Goal: Task Accomplishment & Management: Complete application form

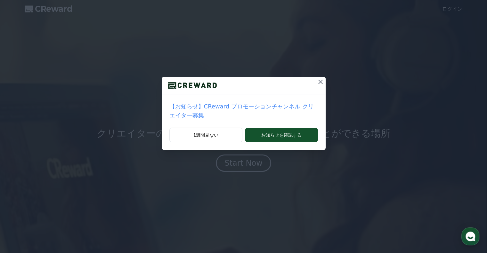
click at [316, 79] on icon at bounding box center [320, 82] width 8 height 8
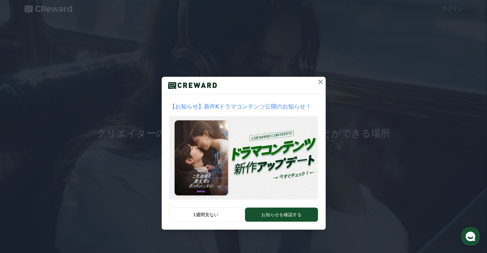
click at [318, 83] on icon at bounding box center [320, 82] width 8 height 8
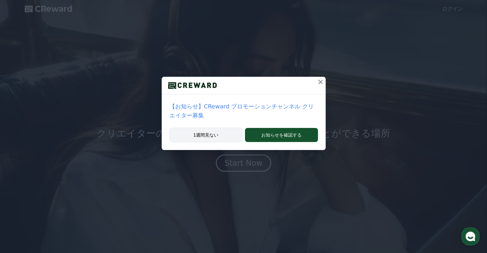
click at [218, 128] on button "1週間見ない" at bounding box center [205, 135] width 73 height 15
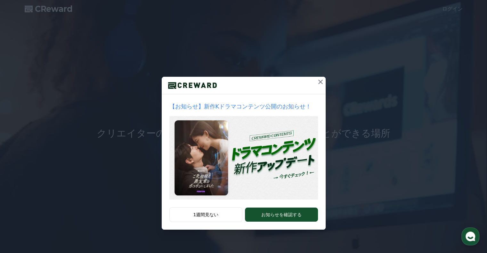
click at [323, 83] on icon at bounding box center [320, 82] width 8 height 8
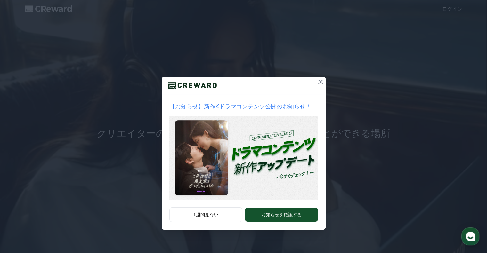
click at [318, 79] on icon at bounding box center [320, 82] width 8 height 8
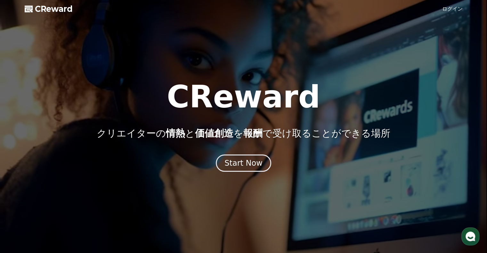
click at [450, 10] on link "ログイン" at bounding box center [452, 9] width 20 height 8
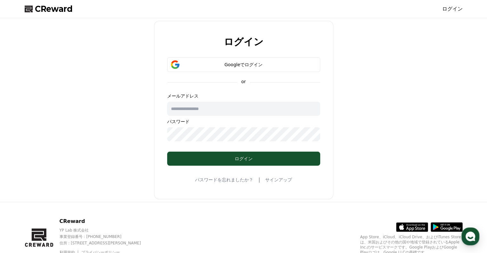
click at [271, 179] on link "サインアップ" at bounding box center [278, 180] width 27 height 6
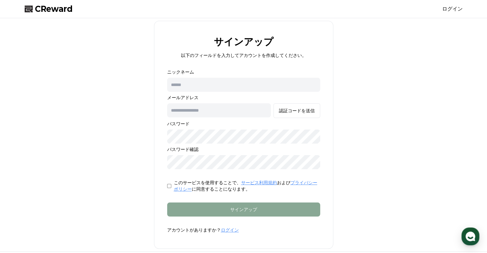
click at [220, 87] on input "text" at bounding box center [243, 85] width 153 height 14
type input "*"
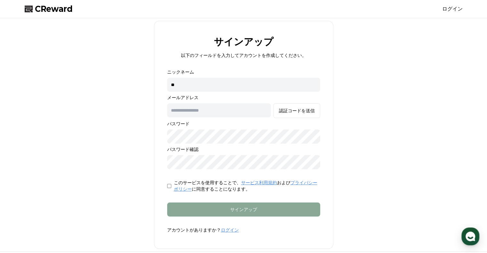
type input "*"
type input "*****"
click at [232, 111] on input "text" at bounding box center [219, 110] width 104 height 14
type input "**********"
click at [273, 103] on button "認証コードを送信" at bounding box center [296, 110] width 47 height 15
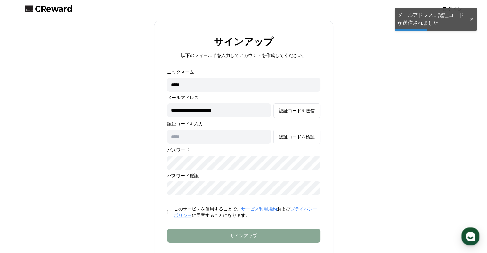
click at [245, 139] on input "text" at bounding box center [219, 137] width 104 height 14
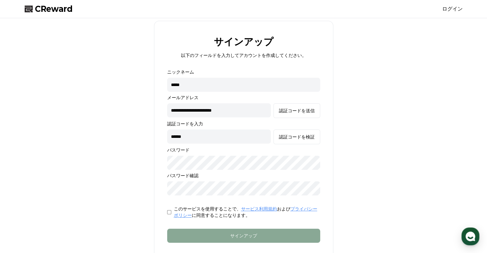
type input "******"
click at [165, 208] on form "**********" at bounding box center [243, 164] width 173 height 191
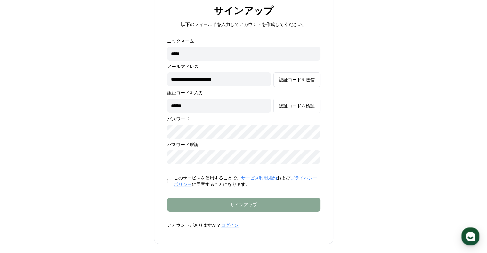
scroll to position [32, 0]
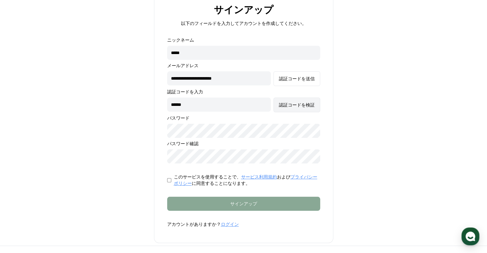
click at [287, 106] on div "認証コードを検証" at bounding box center [297, 105] width 36 height 6
click at [300, 105] on div "認証コードを検証" at bounding box center [297, 105] width 36 height 6
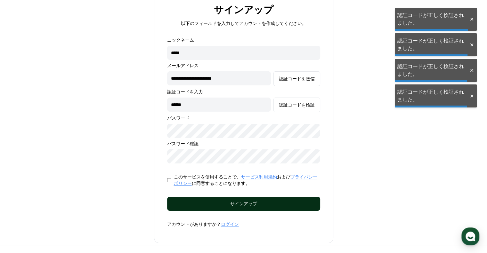
click at [282, 204] on div "サインアップ" at bounding box center [243, 204] width 127 height 6
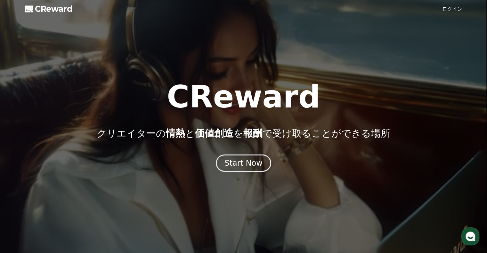
click at [454, 10] on link "ログイン" at bounding box center [452, 9] width 20 height 8
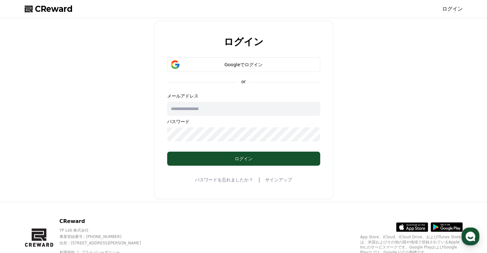
click at [211, 110] on input "text" at bounding box center [243, 109] width 153 height 14
type input "**********"
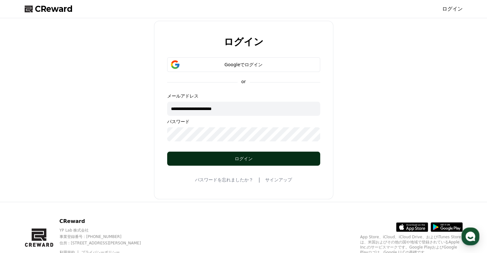
click at [234, 157] on div "ログイン" at bounding box center [243, 159] width 127 height 6
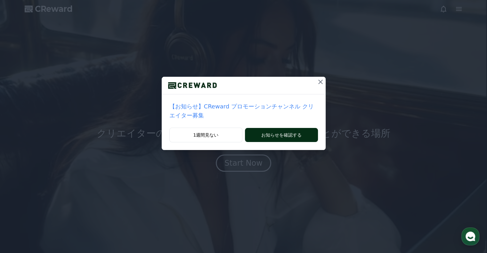
click at [287, 128] on button "お知らせを確認する" at bounding box center [281, 135] width 73 height 14
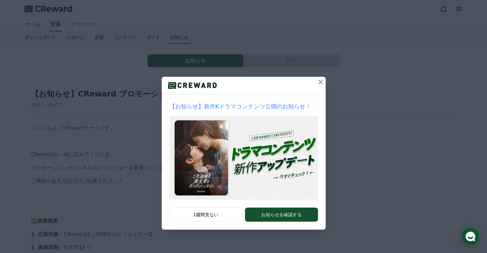
click at [318, 81] on icon at bounding box center [320, 82] width 8 height 8
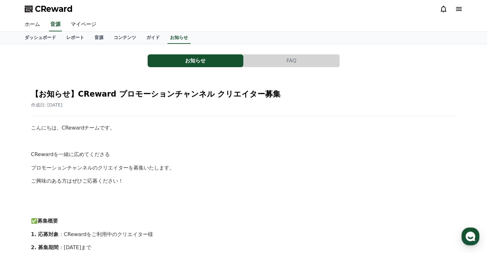
click at [36, 27] on link "ホーム" at bounding box center [33, 24] width 26 height 13
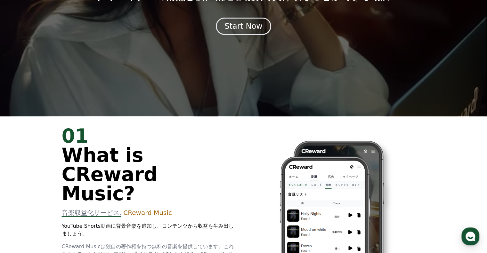
scroll to position [96, 0]
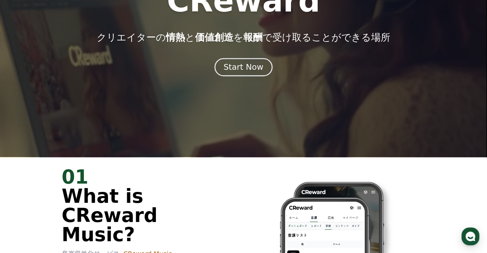
click at [233, 69] on div "Start Now" at bounding box center [243, 67] width 40 height 11
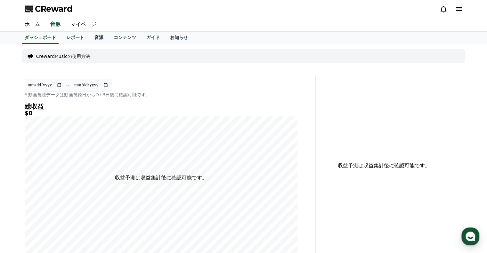
click at [89, 39] on link "音源" at bounding box center [98, 38] width 19 height 12
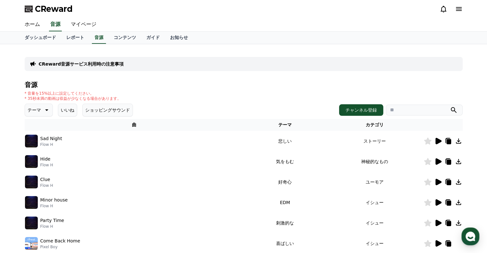
click at [34, 222] on img at bounding box center [31, 223] width 13 height 13
click at [438, 223] on icon at bounding box center [438, 223] width 6 height 6
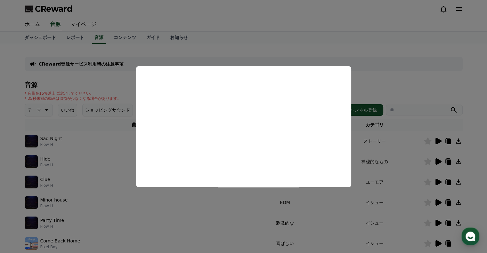
click at [0, 158] on button "close modal" at bounding box center [243, 126] width 487 height 253
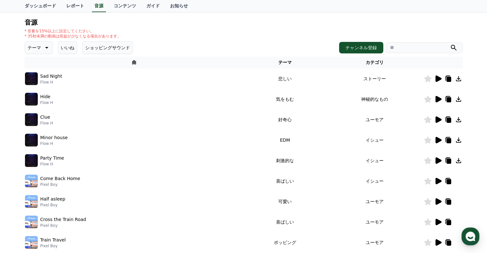
scroll to position [64, 0]
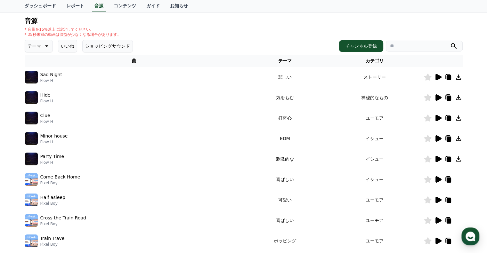
click at [436, 180] on icon at bounding box center [438, 179] width 6 height 6
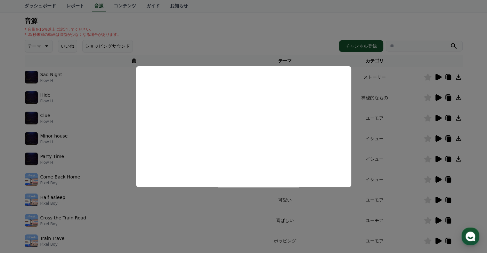
click at [0, 159] on button "close modal" at bounding box center [243, 126] width 487 height 253
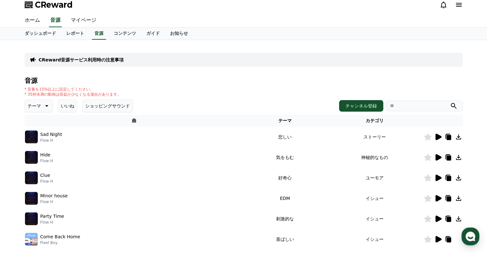
scroll to position [0, 0]
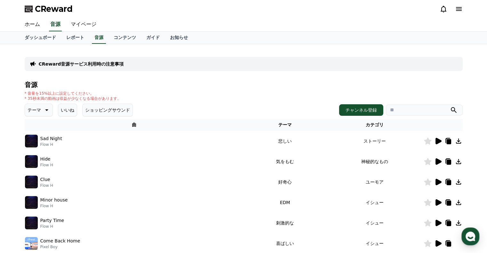
click at [67, 113] on button "いいね" at bounding box center [67, 110] width 19 height 13
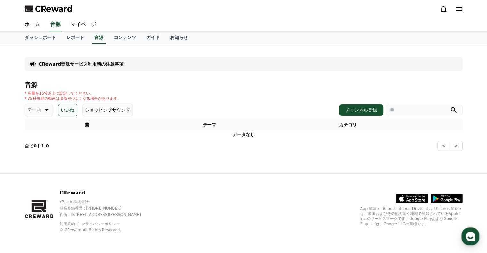
click at [47, 113] on button "テーマ" at bounding box center [39, 110] width 28 height 13
click at [36, 158] on button "明るい" at bounding box center [35, 162] width 19 height 14
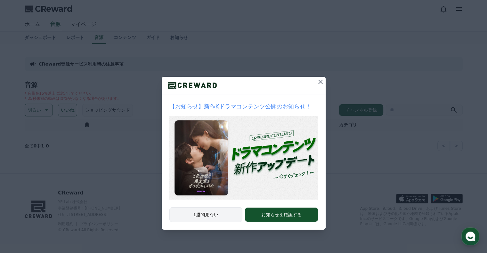
click at [211, 215] on button "1週間見ない" at bounding box center [205, 214] width 73 height 15
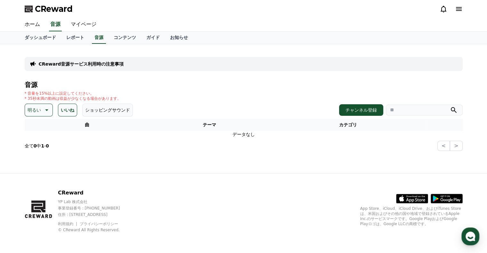
click at [33, 108] on p "明るい" at bounding box center [34, 110] width 13 height 9
click at [38, 147] on button "ポッピング" at bounding box center [40, 146] width 28 height 14
click at [71, 107] on button "いいね" at bounding box center [76, 110] width 19 height 13
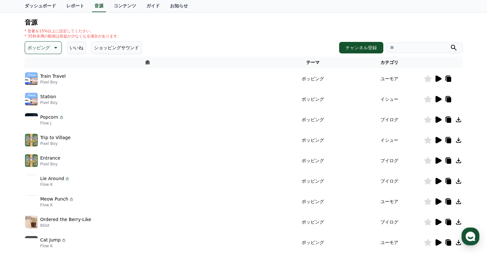
scroll to position [64, 0]
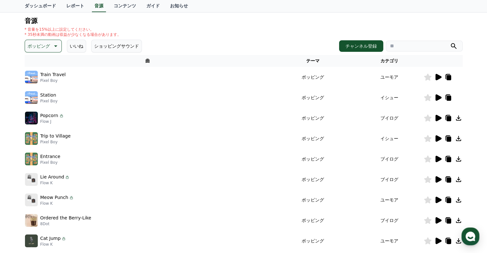
click at [448, 181] on icon at bounding box center [448, 180] width 4 height 5
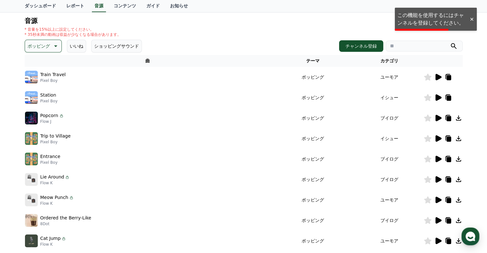
click at [437, 180] on icon at bounding box center [438, 179] width 6 height 6
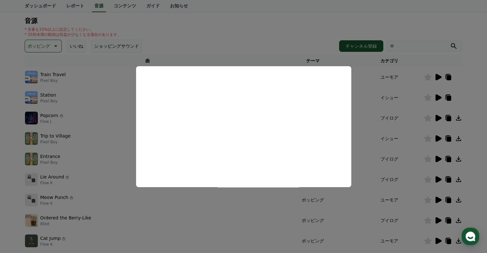
click at [0, 162] on button "close modal" at bounding box center [243, 126] width 487 height 253
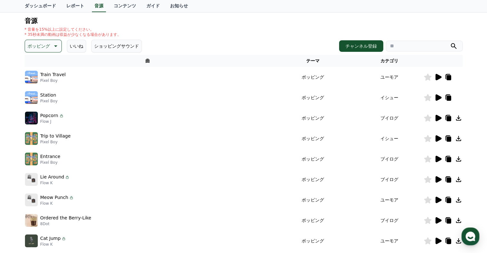
click at [457, 179] on icon at bounding box center [458, 179] width 5 height 5
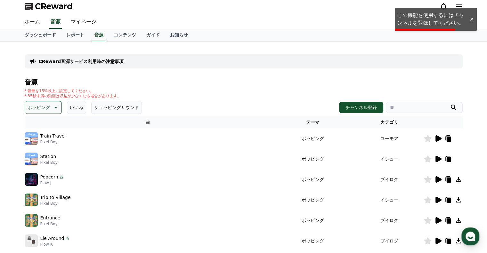
scroll to position [0, 0]
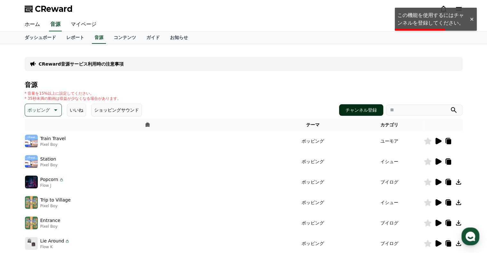
click at [353, 111] on button "チャンネル登録" at bounding box center [361, 110] width 44 height 12
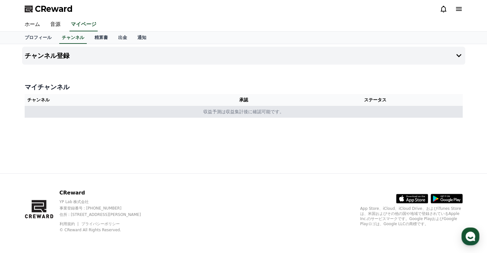
click at [245, 111] on td "収益予測は収益集計後に確認可能です。" at bounding box center [244, 112] width 438 height 12
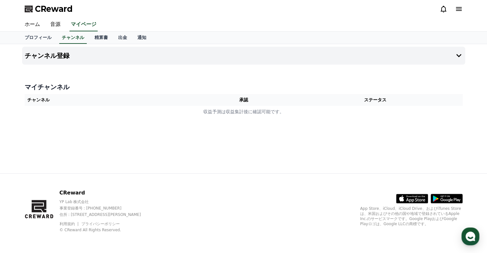
click at [247, 98] on th "承認" at bounding box center [243, 100] width 89 height 12
click at [242, 117] on div "マイチャンネル チャンネル 承認 ステータス 収益予測は収益集計後に確認可能です。" at bounding box center [243, 100] width 443 height 40
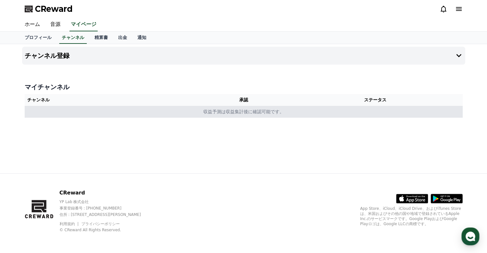
click at [243, 113] on td "収益予測は収益集計後に確認可能です。" at bounding box center [244, 112] width 438 height 12
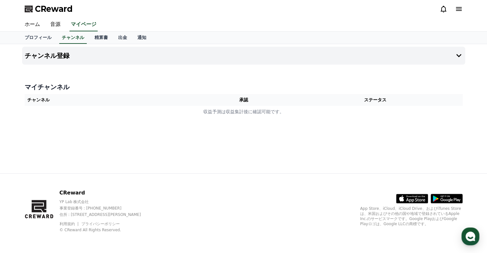
click at [44, 100] on th "チャンネル" at bounding box center [112, 100] width 174 height 12
click at [53, 55] on h4 "チャンネル登録" at bounding box center [47, 55] width 45 height 7
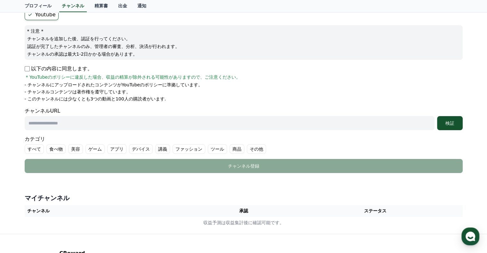
scroll to position [64, 0]
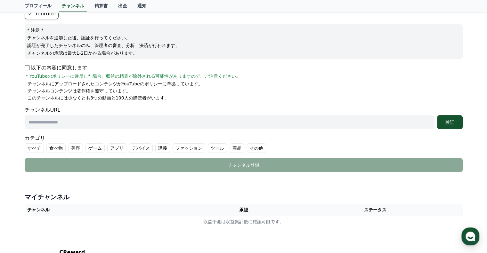
click at [58, 121] on input "text" at bounding box center [230, 122] width 410 height 14
paste input "**********"
type input "**********"
click at [448, 118] on button "検証" at bounding box center [450, 122] width 26 height 14
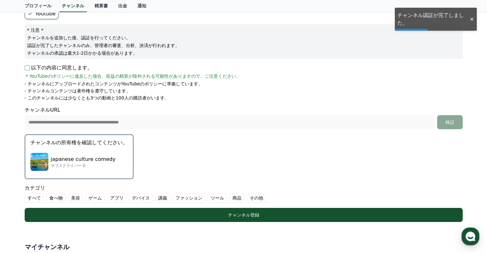
click at [81, 157] on p "japanese culture comedy" at bounding box center [83, 160] width 65 height 8
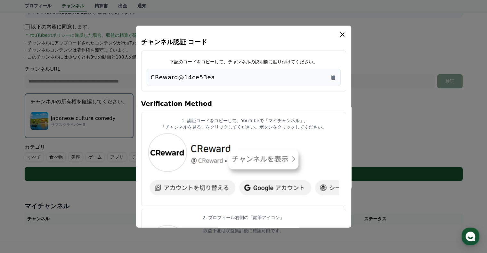
scroll to position [0, 0]
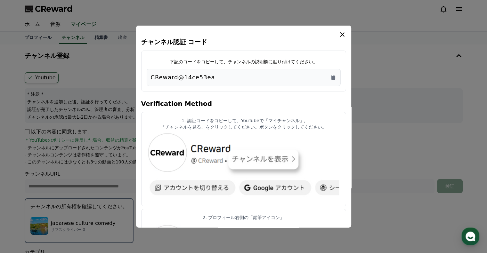
click at [241, 82] on div "CReward@14ce53ea" at bounding box center [244, 76] width 194 height 17
click at [335, 77] on icon "Copy to clipboard" at bounding box center [333, 77] width 4 height 5
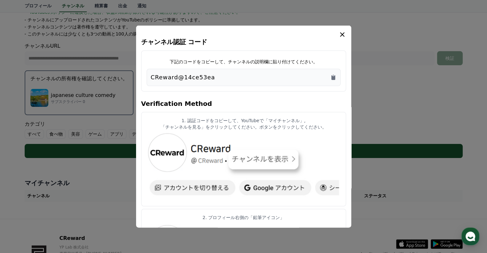
click at [343, 34] on icon "modal" at bounding box center [342, 34] width 4 height 4
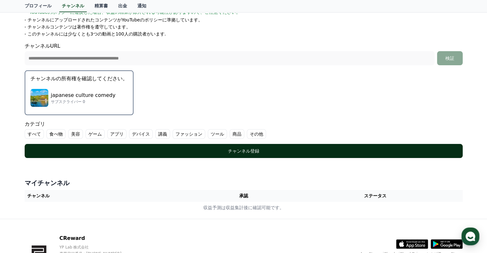
click at [274, 150] on div "チャンネル登録" at bounding box center [243, 151] width 412 height 6
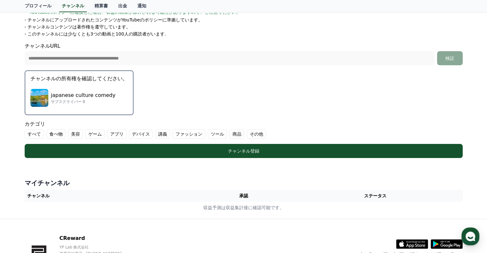
click at [34, 133] on label "すべて" at bounding box center [34, 134] width 19 height 10
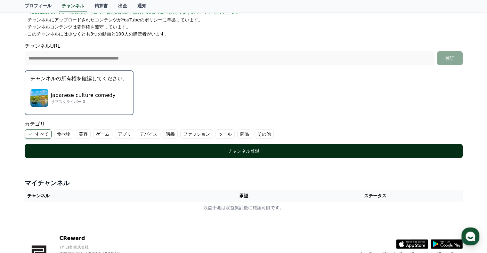
click at [244, 150] on div "チャンネル登録" at bounding box center [243, 151] width 412 height 6
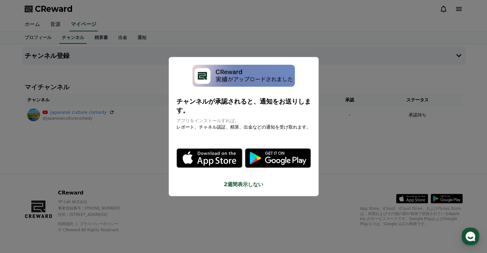
click at [256, 181] on button "2週間表示しない" at bounding box center [243, 185] width 134 height 8
